Goal: Information Seeking & Learning: Understand process/instructions

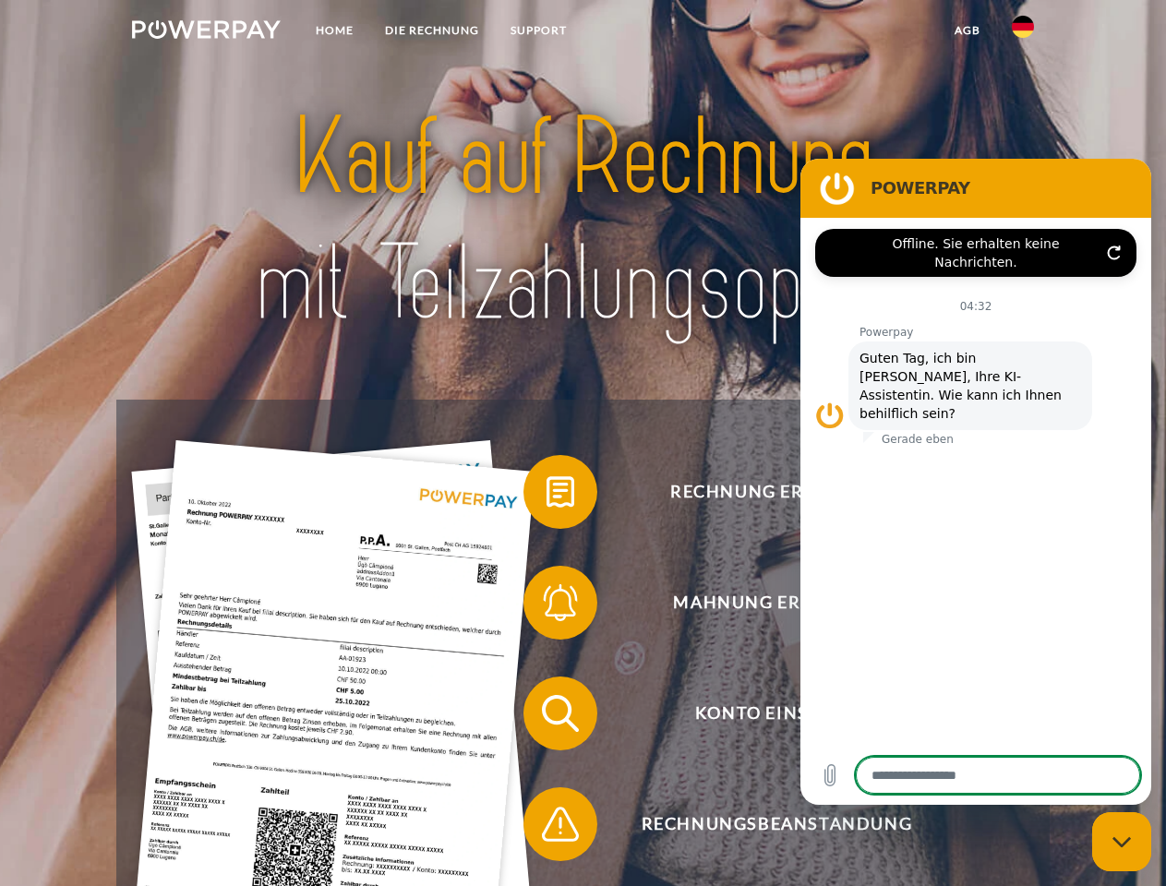
click at [206, 32] on img at bounding box center [206, 29] width 149 height 18
click at [1023, 32] on img at bounding box center [1023, 27] width 22 height 22
click at [967, 30] on link "agb" at bounding box center [967, 30] width 57 height 33
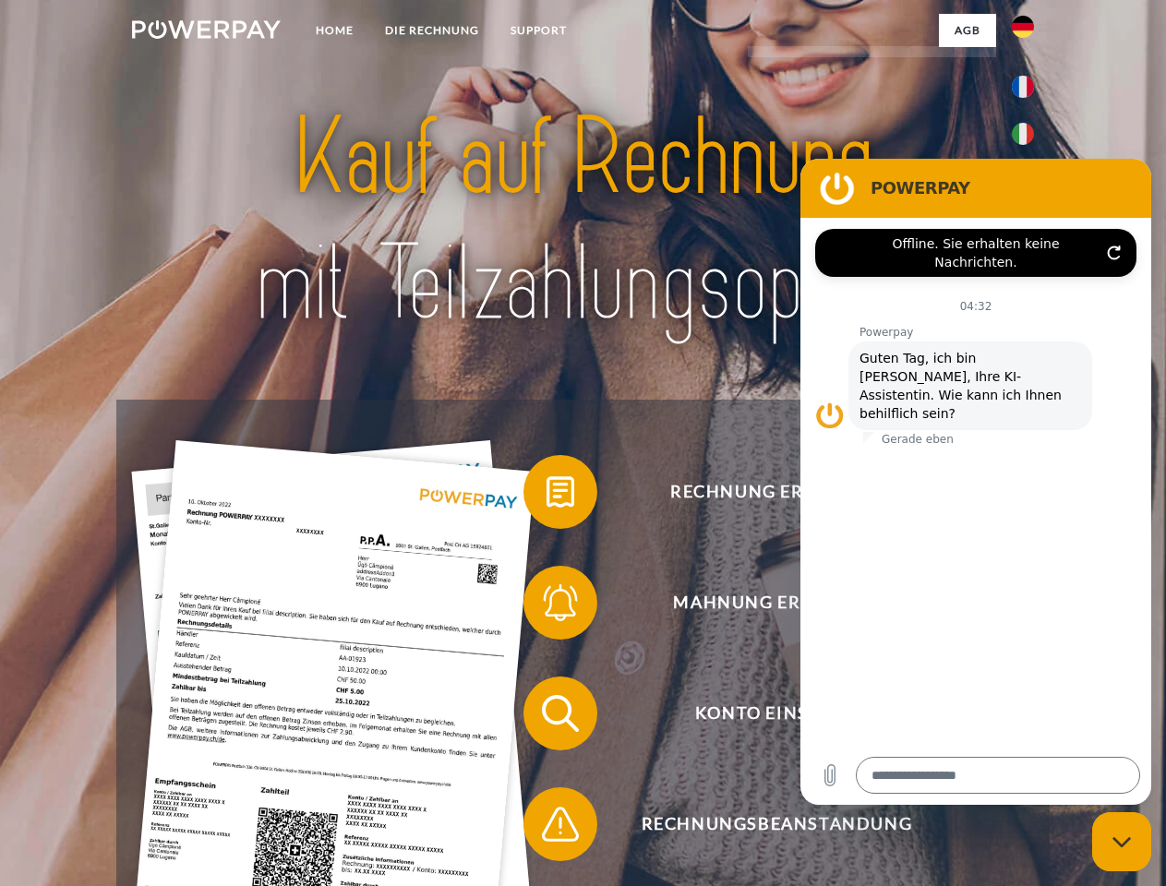
click at [547, 496] on span at bounding box center [533, 492] width 92 height 92
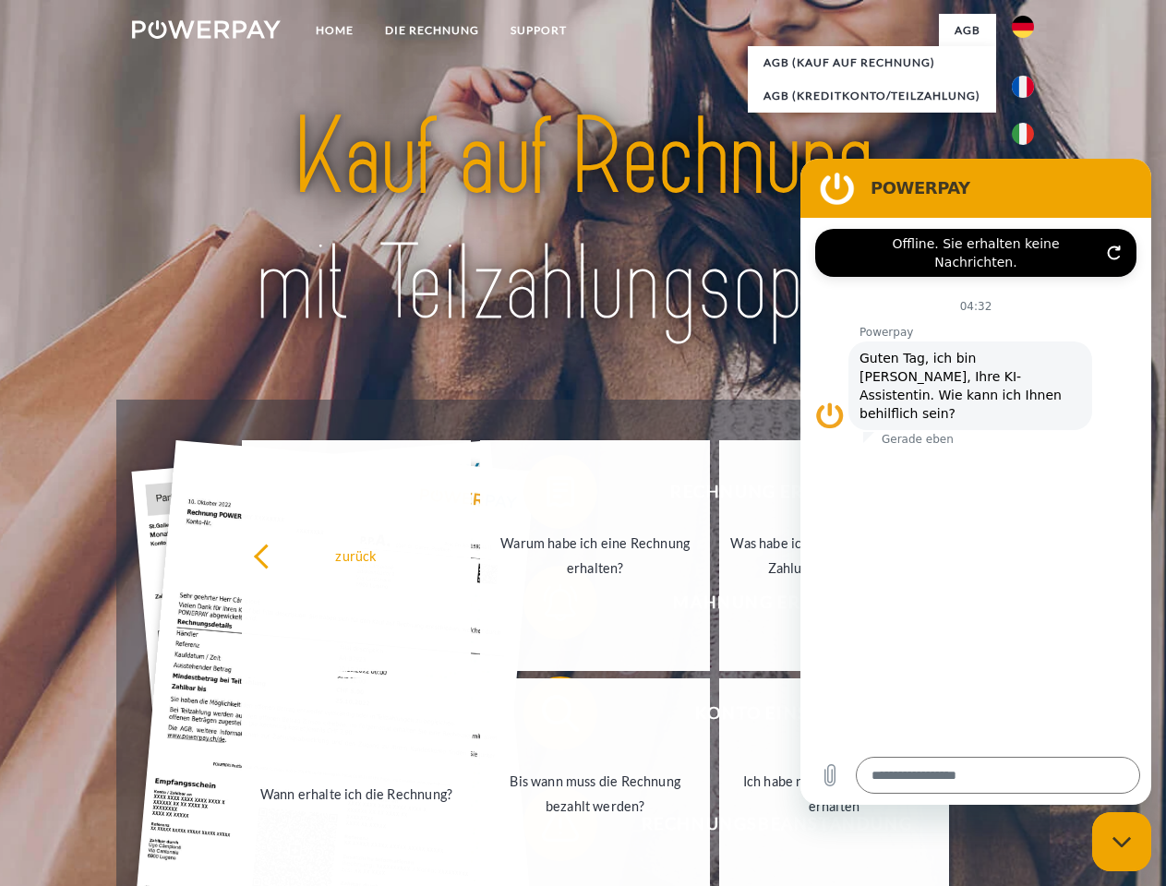
click at [472, 717] on link "Wann erhalte ich die Rechnung?" at bounding box center [357, 794] width 230 height 231
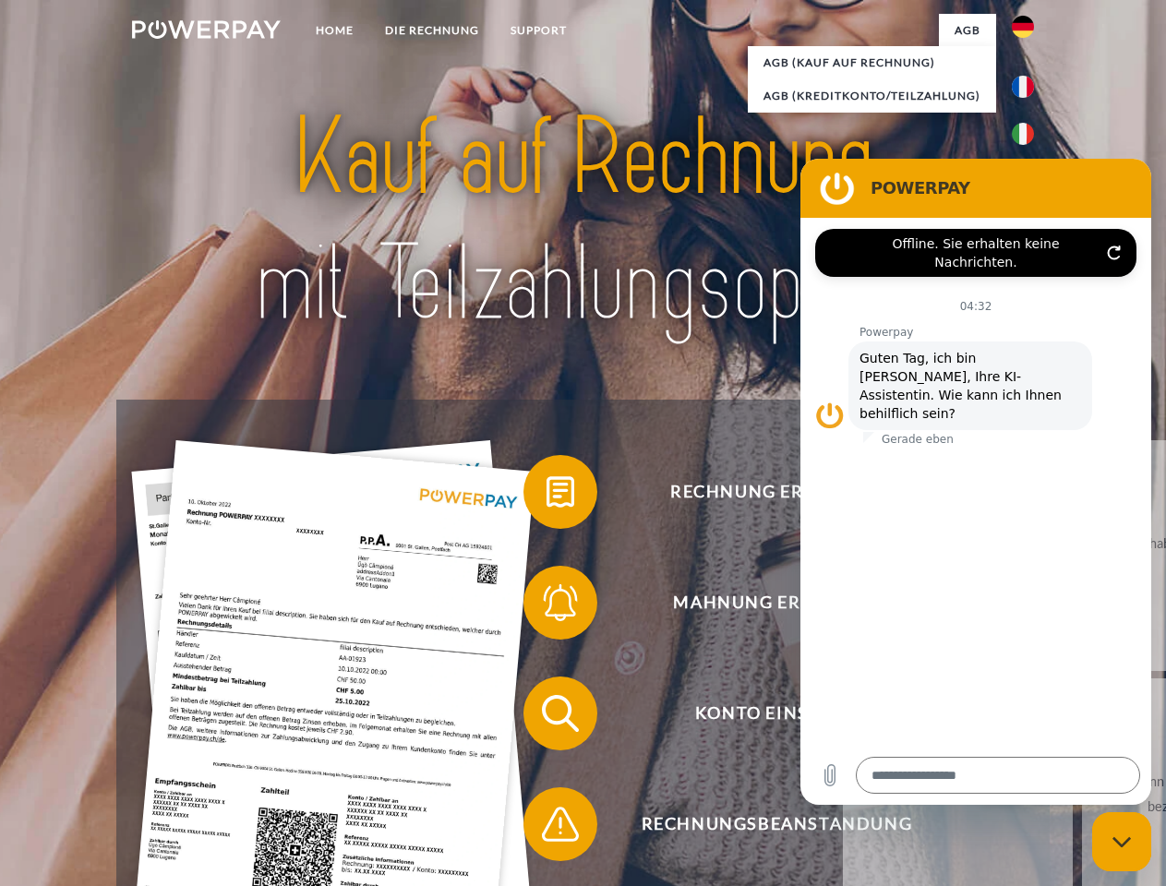
click at [547, 828] on span at bounding box center [533, 824] width 92 height 92
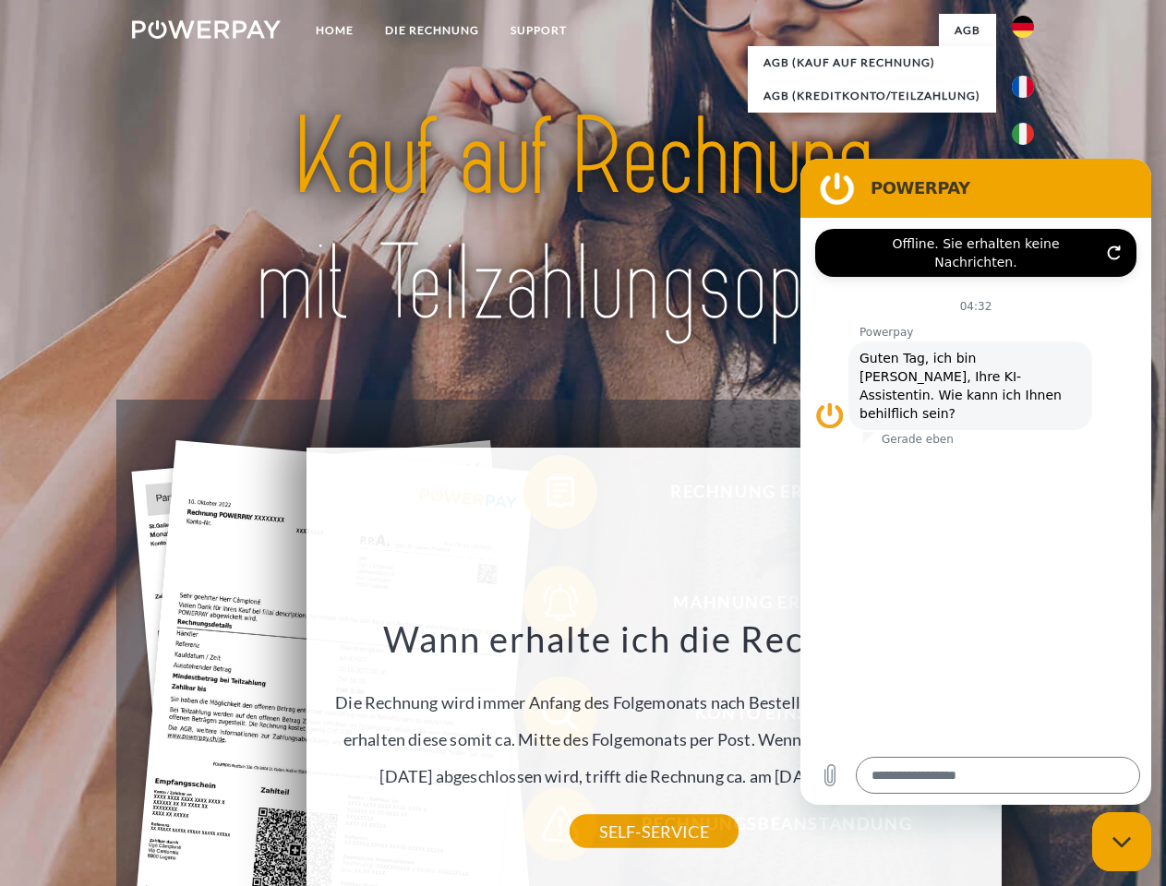
click at [1122, 842] on icon "Messaging-Fenster schließen" at bounding box center [1122, 843] width 19 height 12
type textarea "*"
